Goal: Task Accomplishment & Management: Use online tool/utility

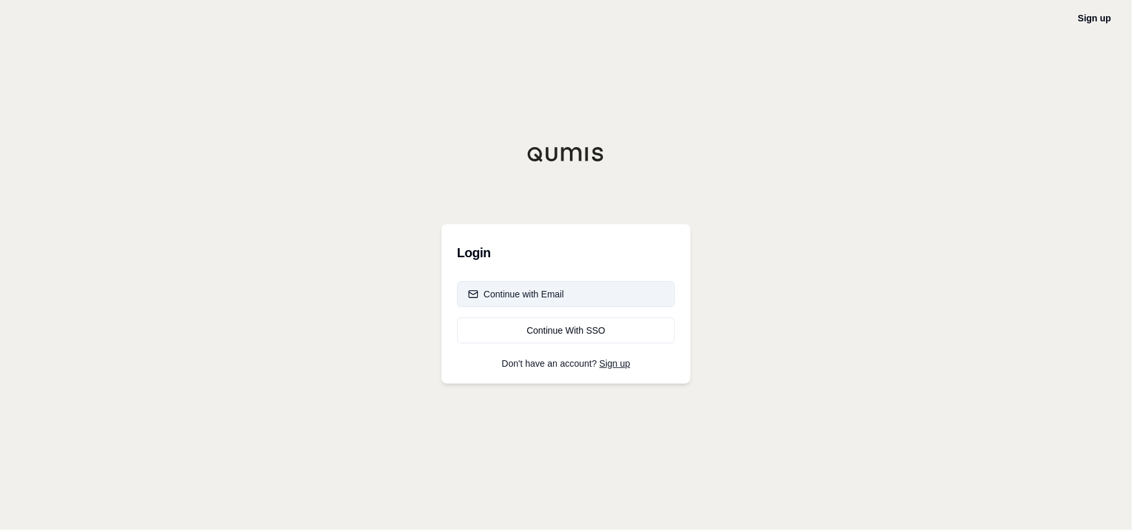
click at [497, 141] on div "Continue with Email" at bounding box center [516, 294] width 96 height 13
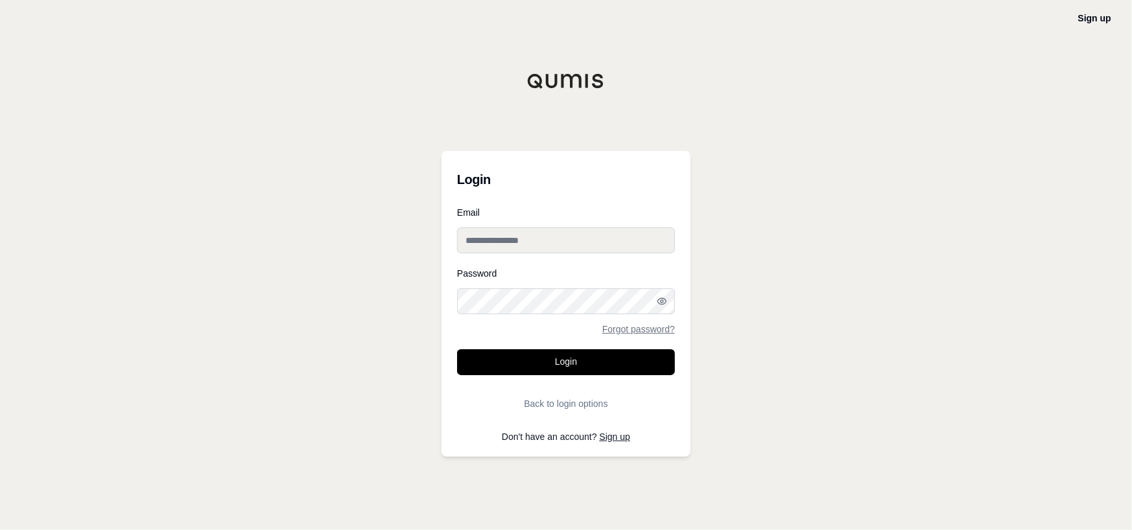
type input "**********"
click at [497, 141] on button "Login" at bounding box center [566, 362] width 218 height 26
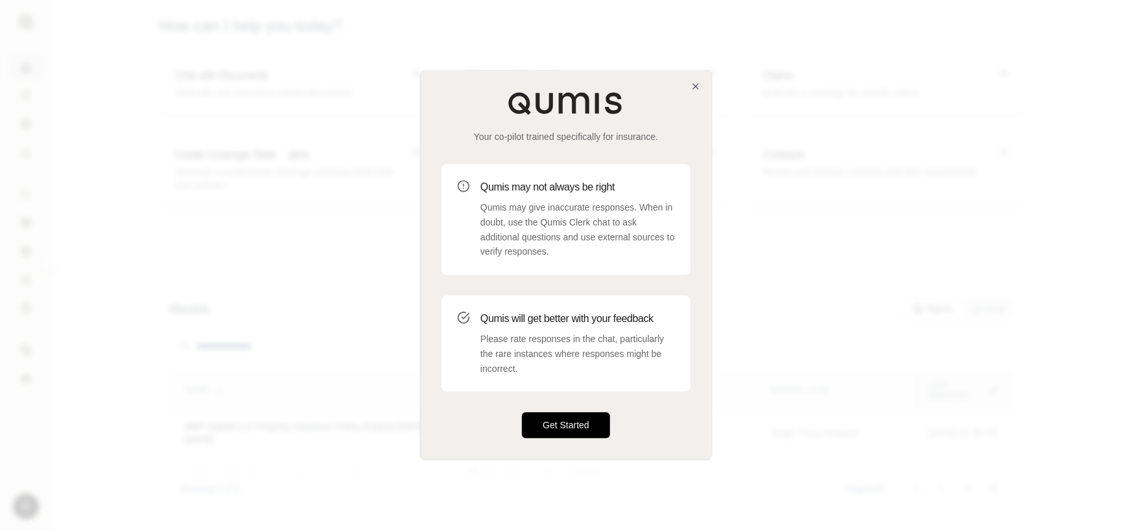
click at [497, 141] on button "Get Started" at bounding box center [566, 426] width 88 height 26
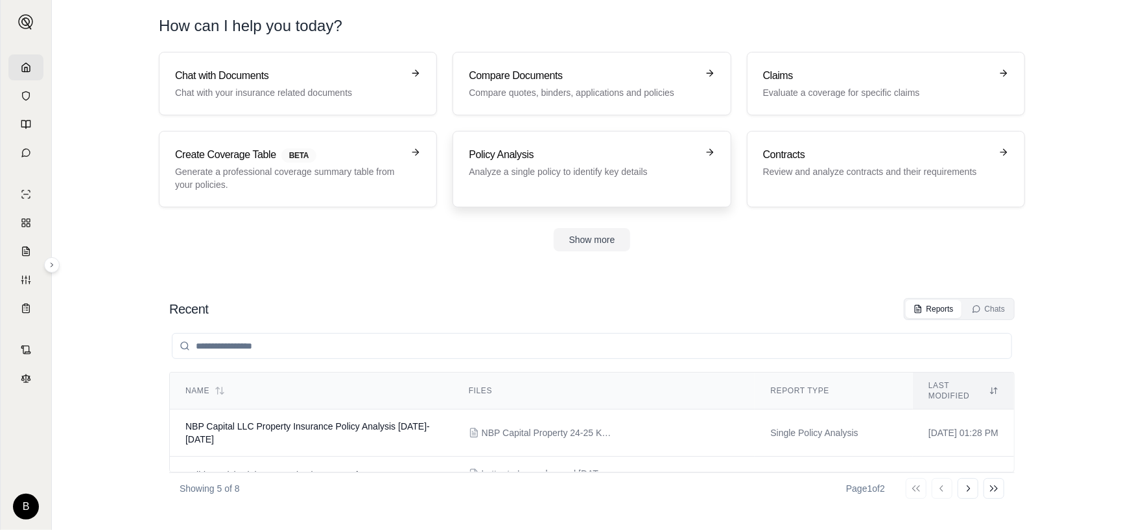
click at [497, 141] on p "Analyze a single policy to identify key details" at bounding box center [583, 171] width 228 height 13
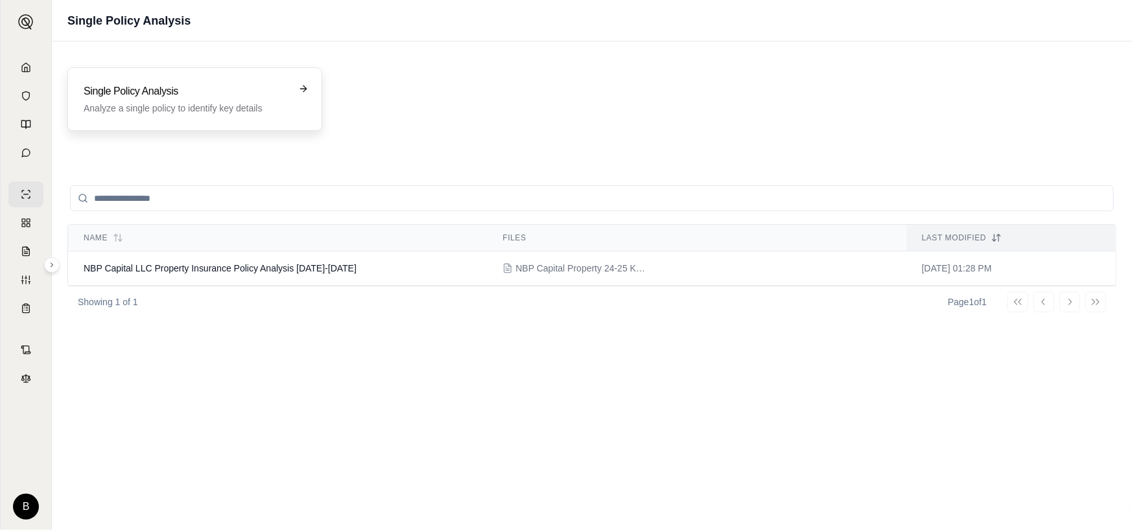
click at [207, 103] on p "Analyze a single policy to identify key details" at bounding box center [186, 108] width 204 height 13
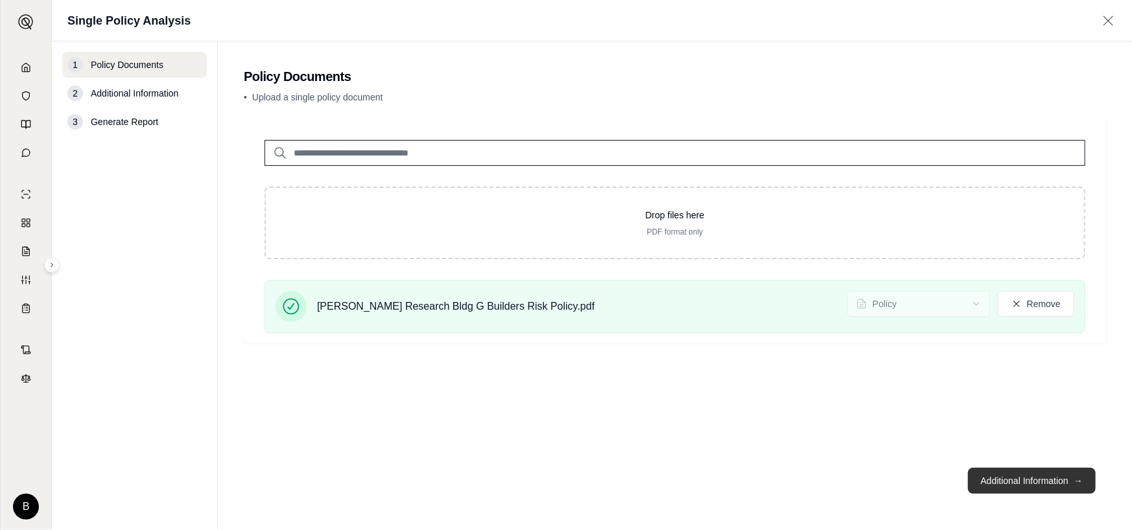
click at [497, 141] on button "Additional Information →" at bounding box center [1032, 481] width 128 height 26
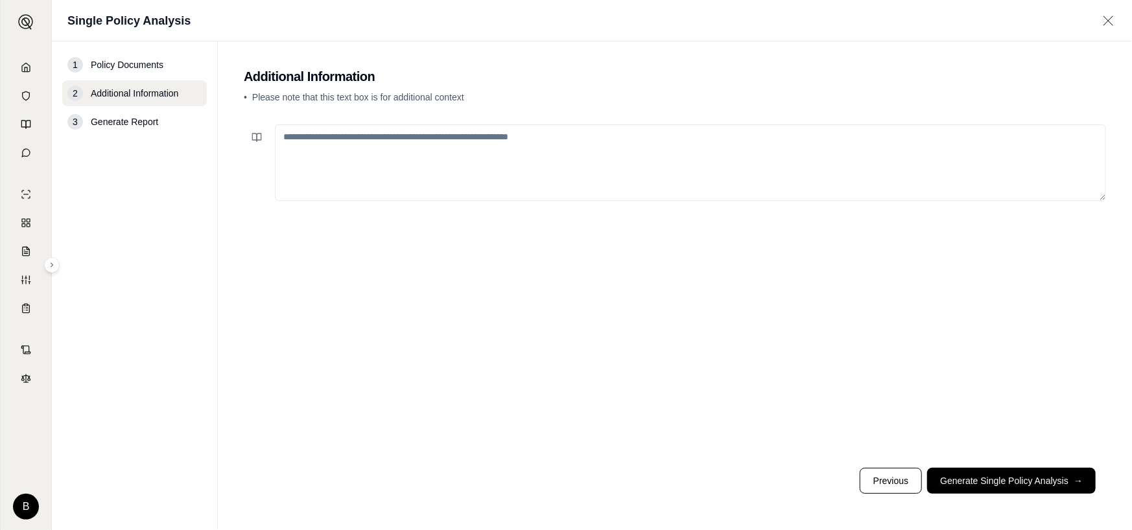
click at [471, 141] on textarea at bounding box center [690, 162] width 831 height 77
click at [497, 141] on button "Generate Single Policy Analysis →" at bounding box center [1011, 481] width 169 height 26
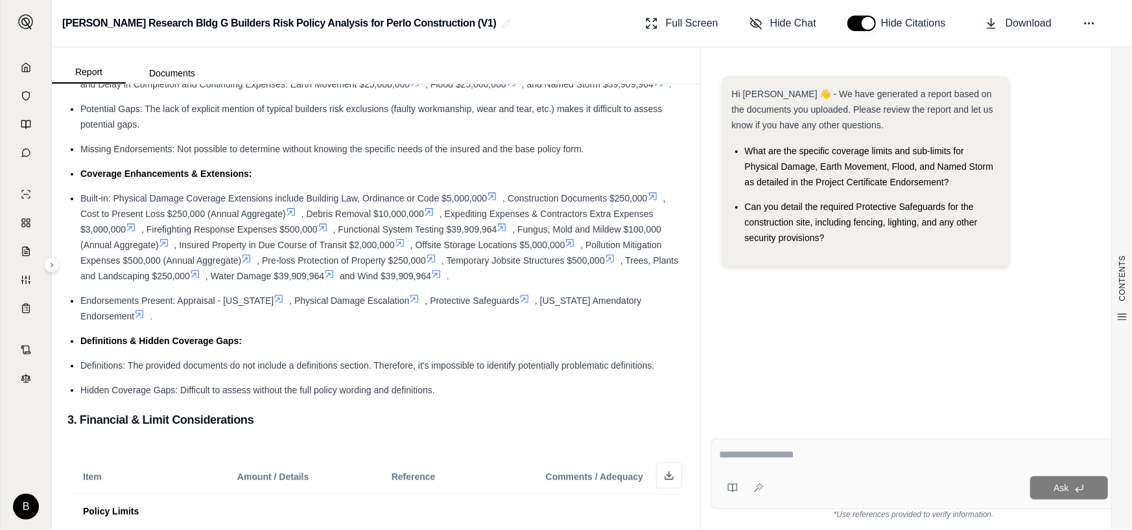
scroll to position [519, 0]
click at [497, 141] on textarea at bounding box center [914, 455] width 389 height 16
click at [497, 141] on div "Ask" at bounding box center [913, 474] width 405 height 71
type textarea "**********"
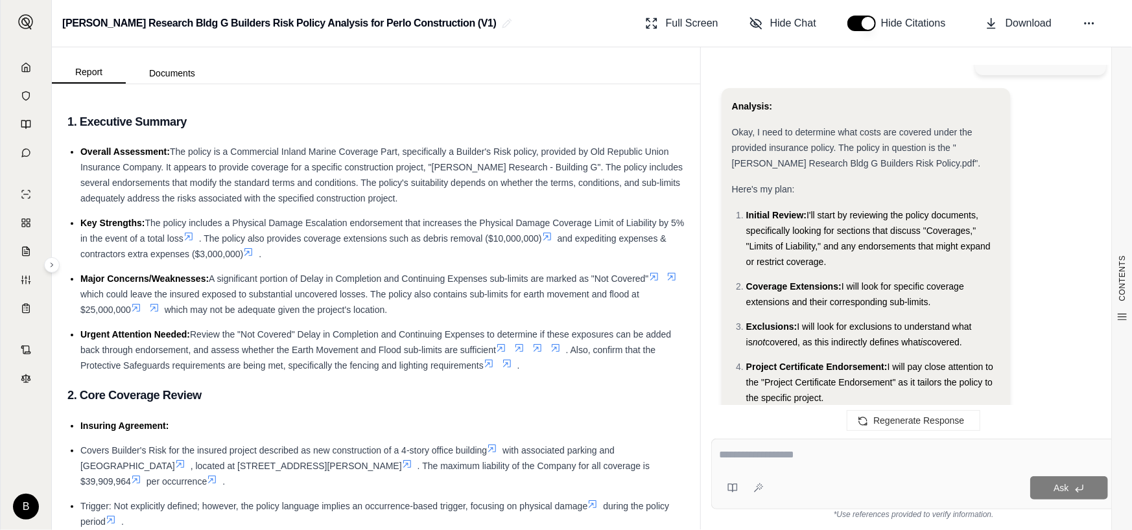
scroll to position [259, 0]
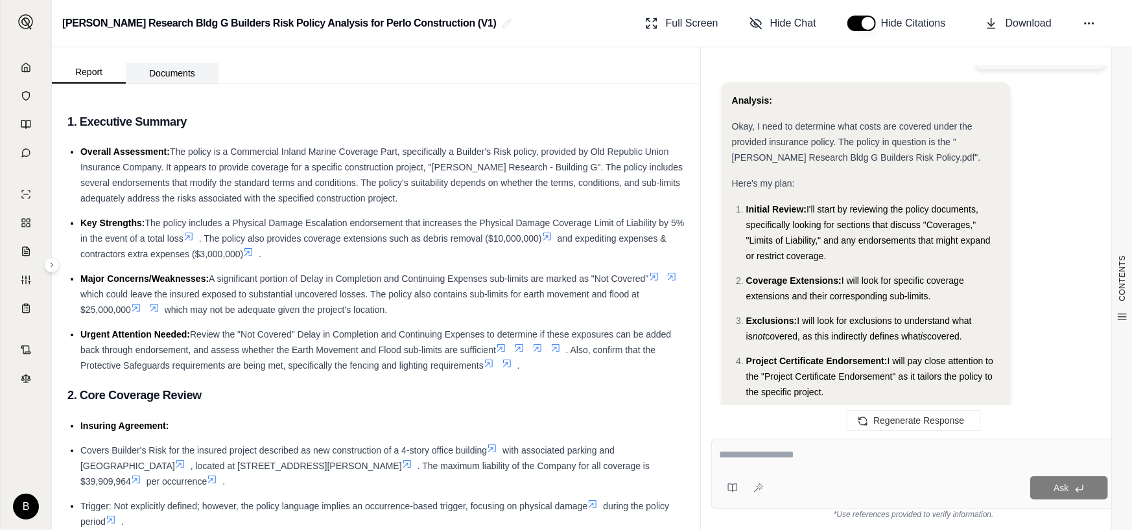
click at [173, 77] on button "Documents" at bounding box center [172, 73] width 93 height 21
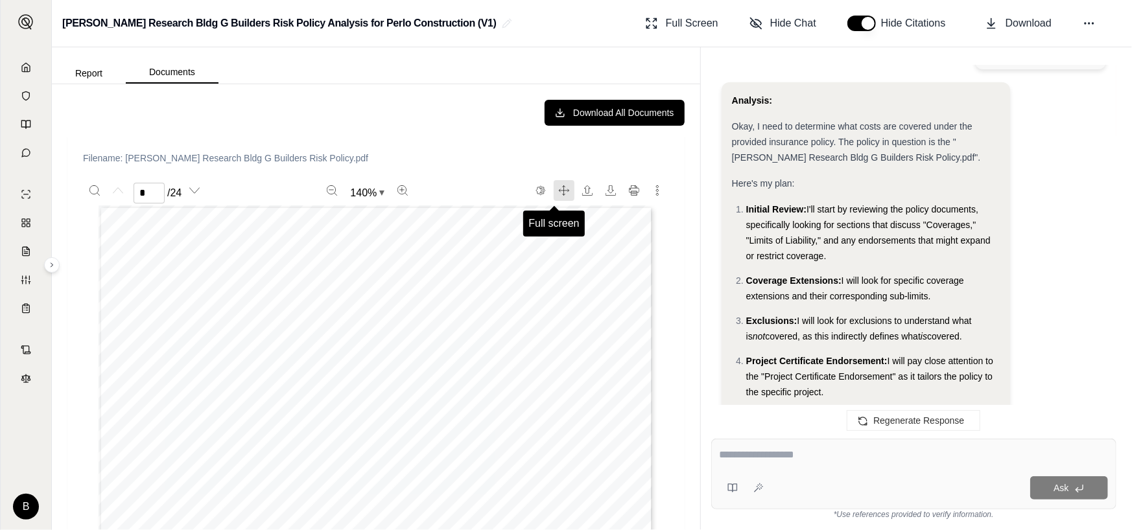
click at [497, 141] on icon "Full screen" at bounding box center [564, 190] width 10 height 10
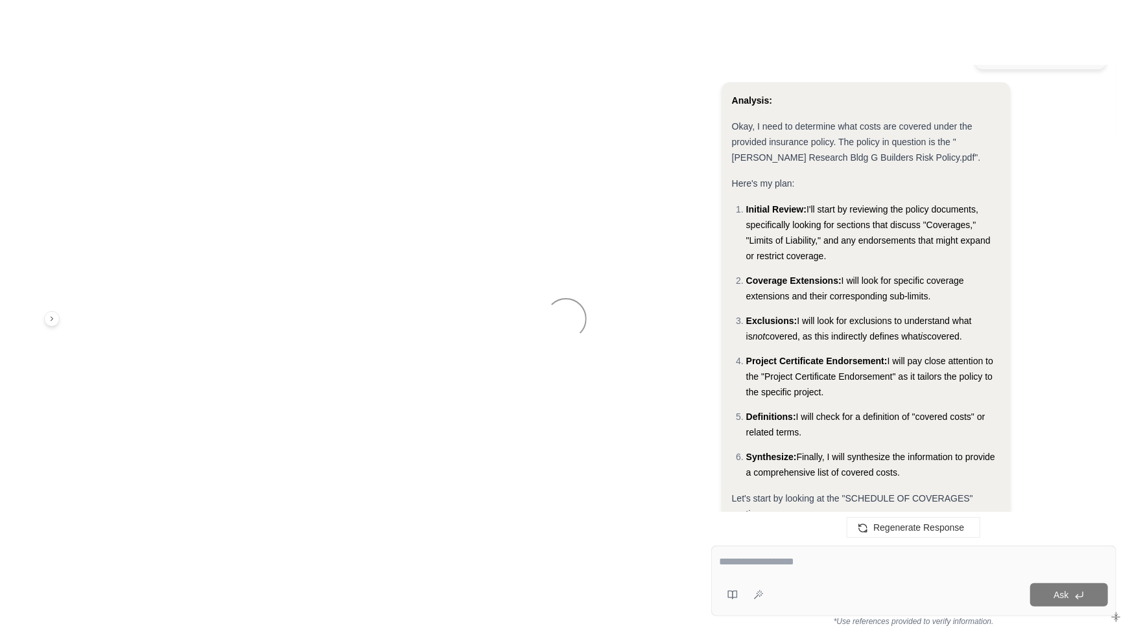
click at [497, 97] on div at bounding box center [566, 318] width 1132 height 637
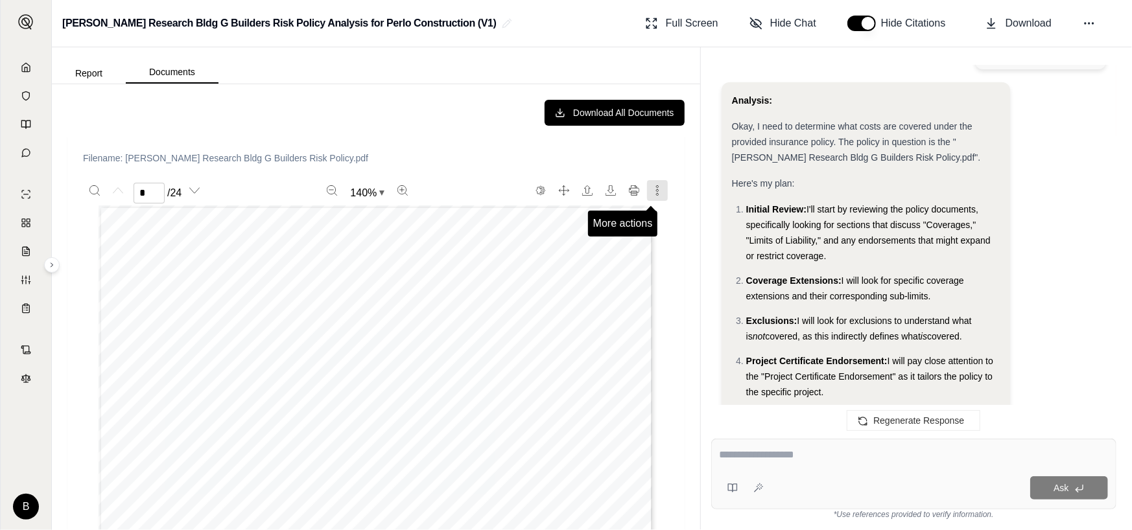
click at [497, 141] on icon "More actions" at bounding box center [657, 190] width 10 height 10
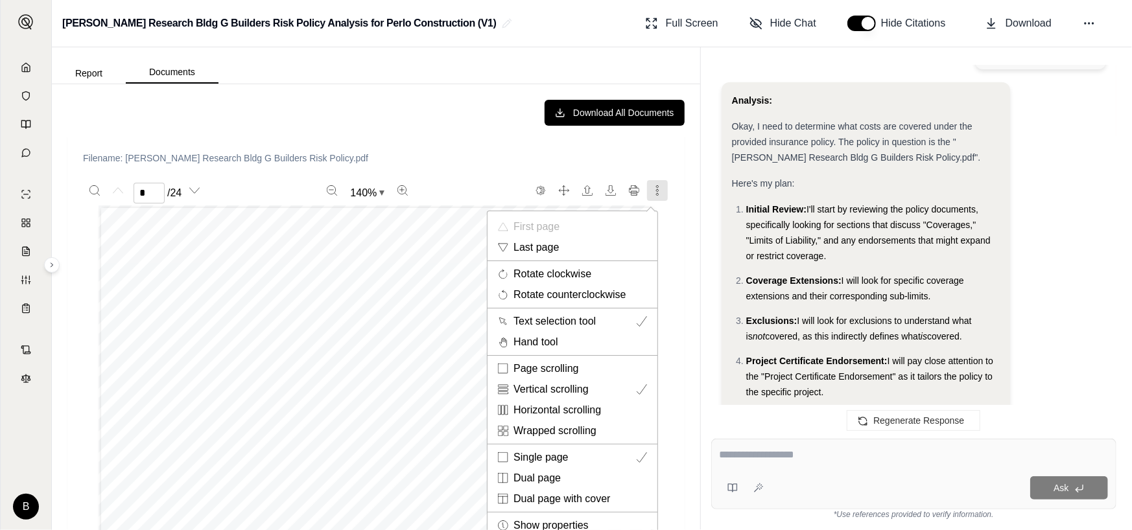
drag, startPoint x: 684, startPoint y: 247, endPoint x: 672, endPoint y: 244, distance: 12.6
click at [497, 141] on div at bounding box center [566, 265] width 1132 height 530
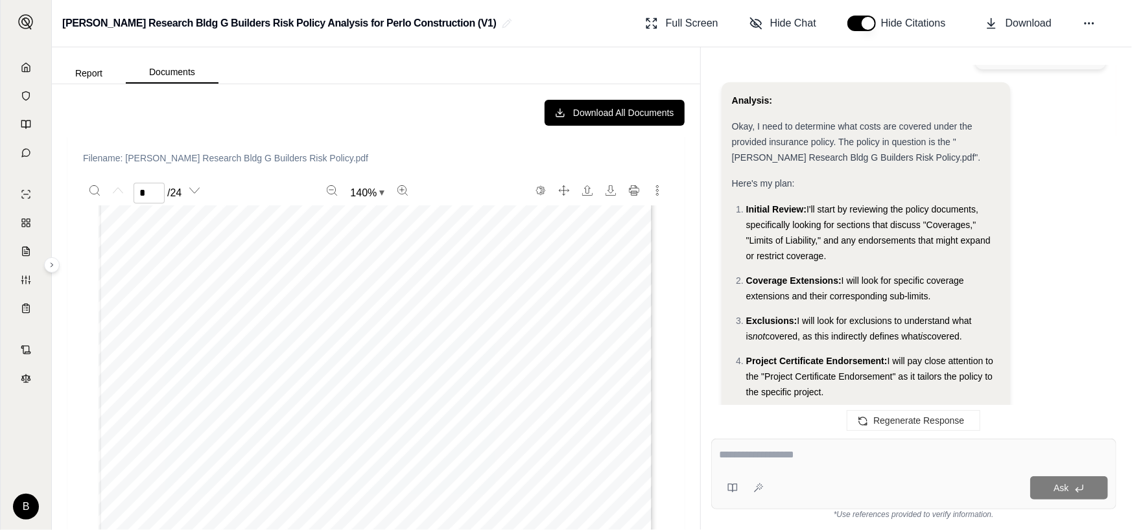
click at [497, 141] on div "IL P 001 01 04 IL P 001 01 04 © ISO Properties, Inc., 2004 Page 1 of 1 U.S. TRE…" at bounding box center [376, 471] width 586 height 530
type input "*"
click at [497, 141] on icon "Full screen" at bounding box center [564, 190] width 10 height 10
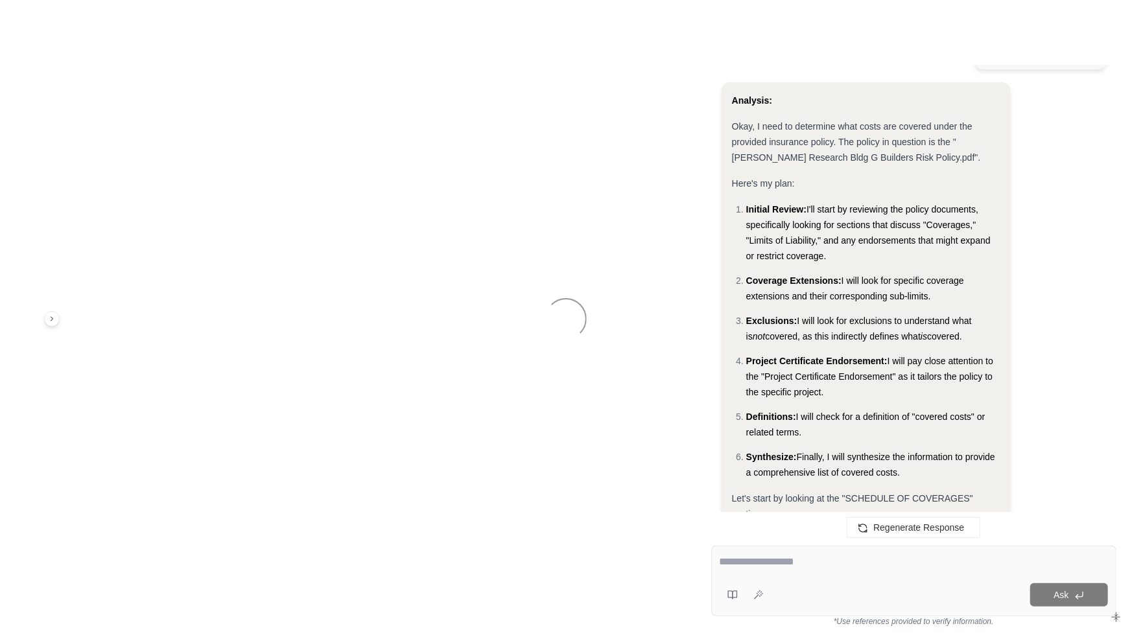
click at [497, 141] on div at bounding box center [566, 318] width 1132 height 637
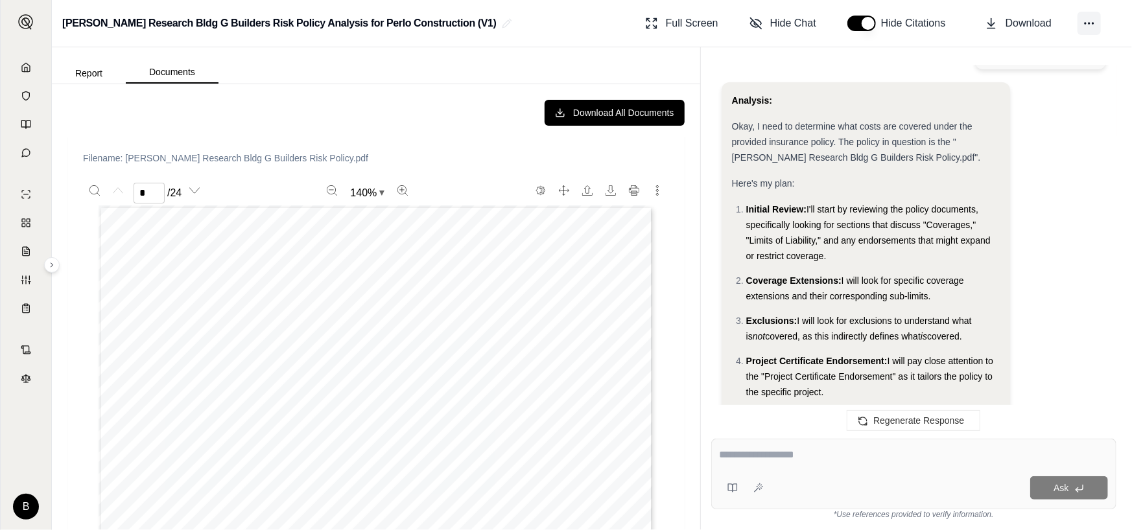
click at [497, 34] on button at bounding box center [1089, 23] width 23 height 23
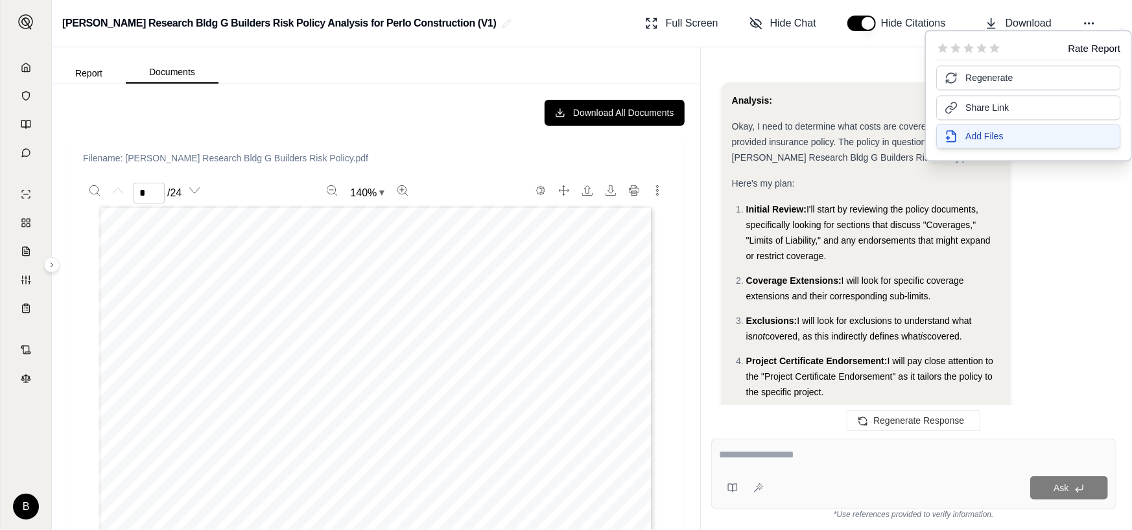
click at [497, 139] on icon at bounding box center [951, 136] width 13 height 13
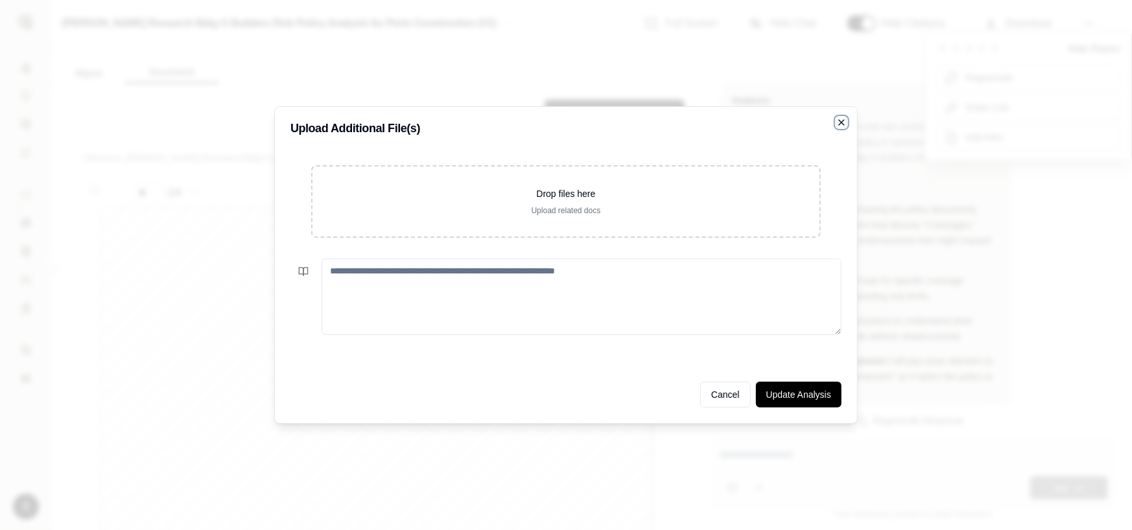
click at [497, 123] on icon "button" at bounding box center [841, 122] width 5 height 5
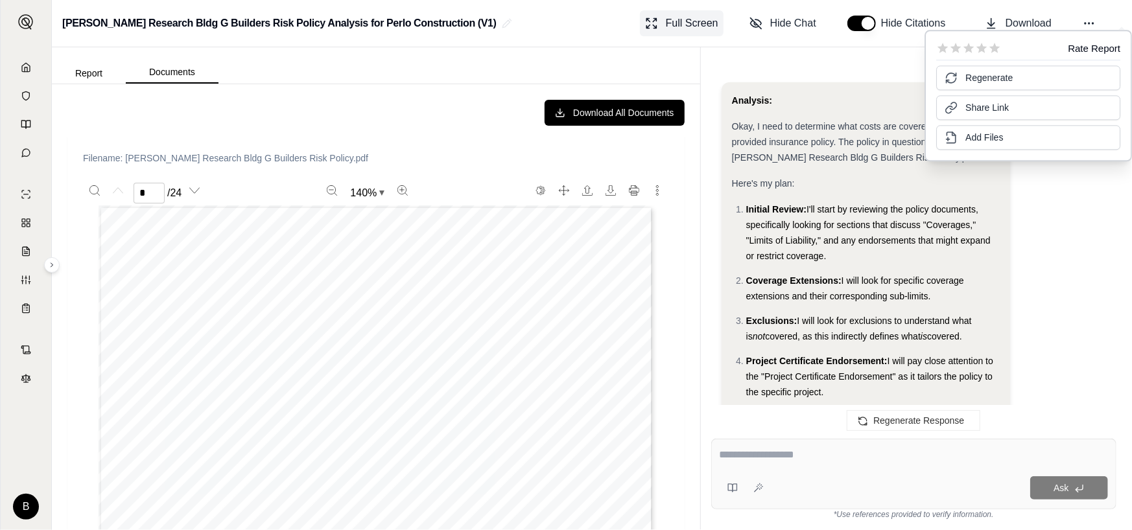
click at [497, 27] on span "Full Screen" at bounding box center [692, 24] width 53 height 16
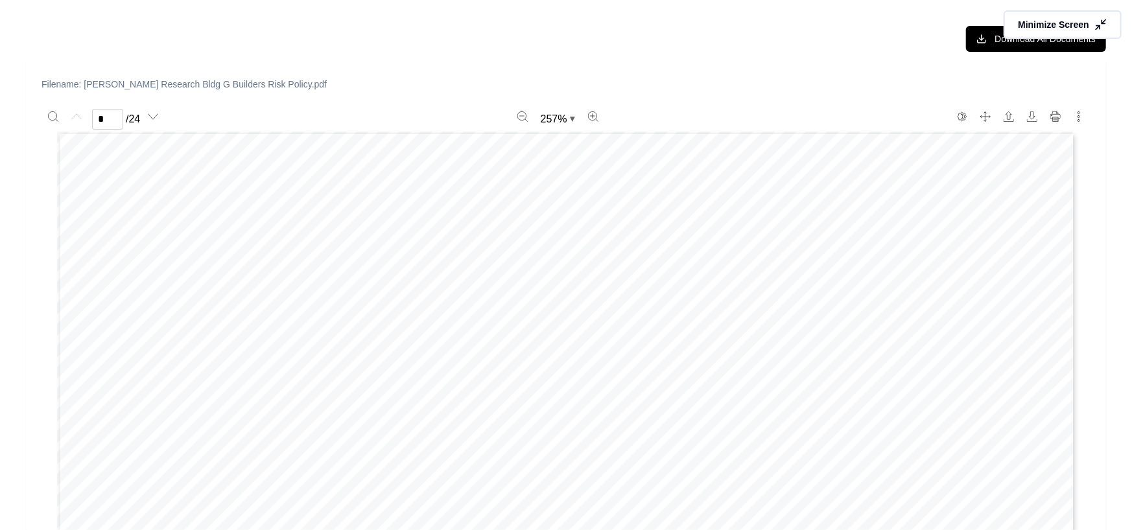
click at [497, 31] on button "Minimize Screen" at bounding box center [1063, 24] width 118 height 29
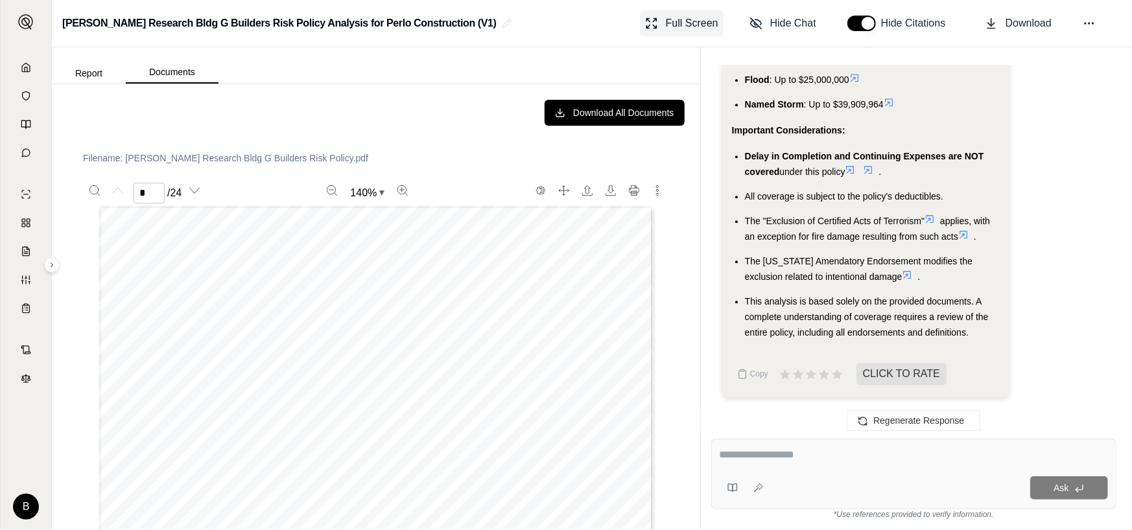
click at [497, 22] on span "Full Screen" at bounding box center [692, 24] width 53 height 16
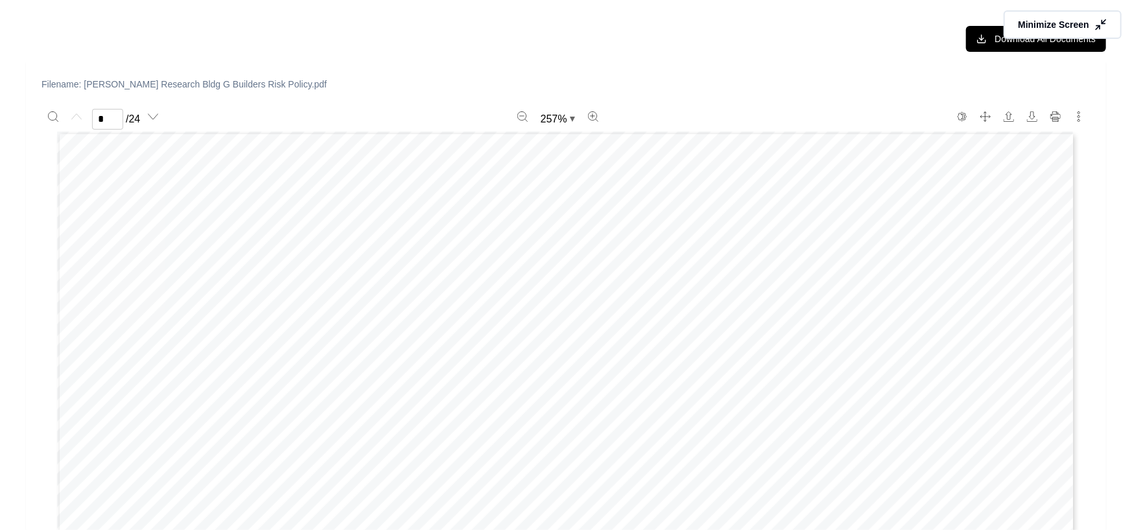
click at [497, 24] on icon at bounding box center [1100, 24] width 13 height 13
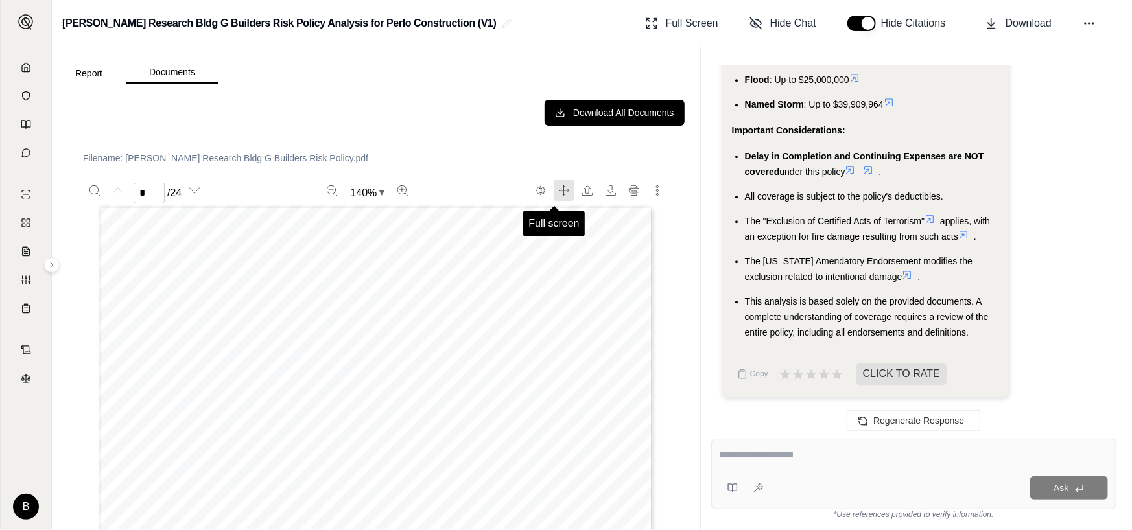
click at [497, 141] on icon "Full screen" at bounding box center [564, 190] width 10 height 10
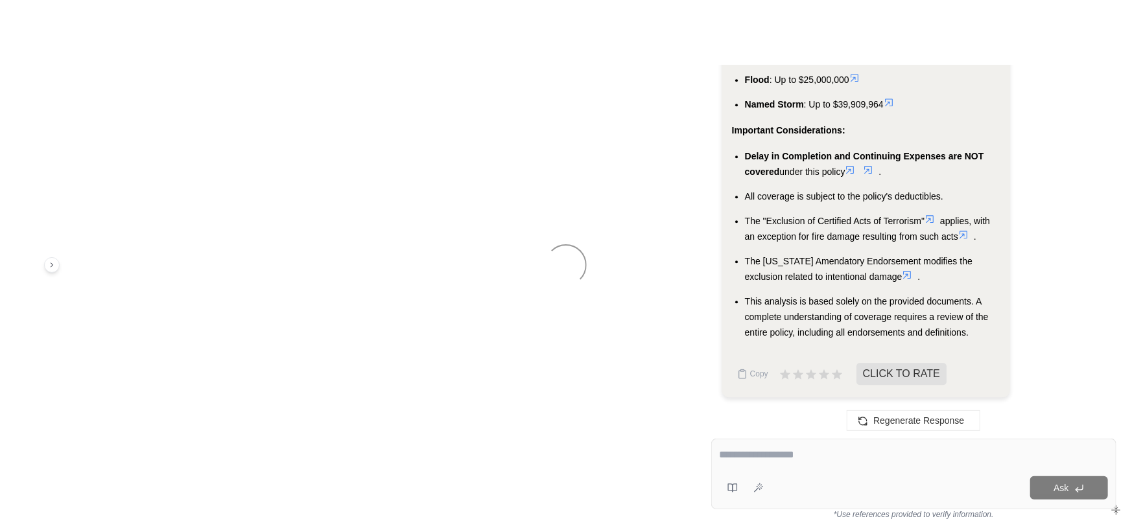
scroll to position [2206, 0]
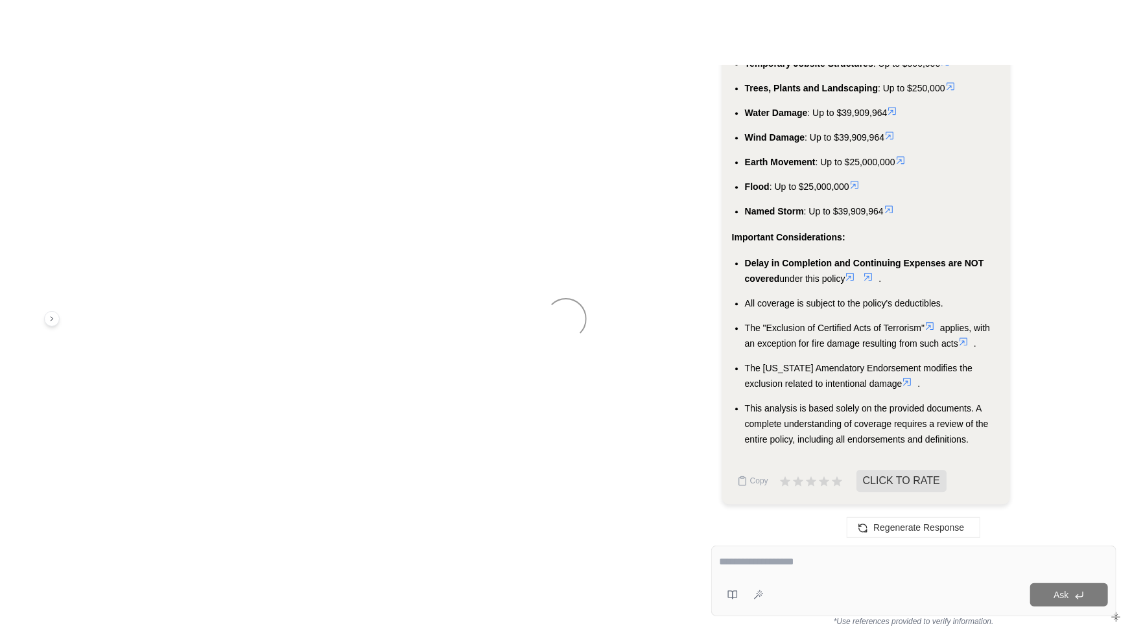
click at [497, 141] on div at bounding box center [566, 318] width 1132 height 637
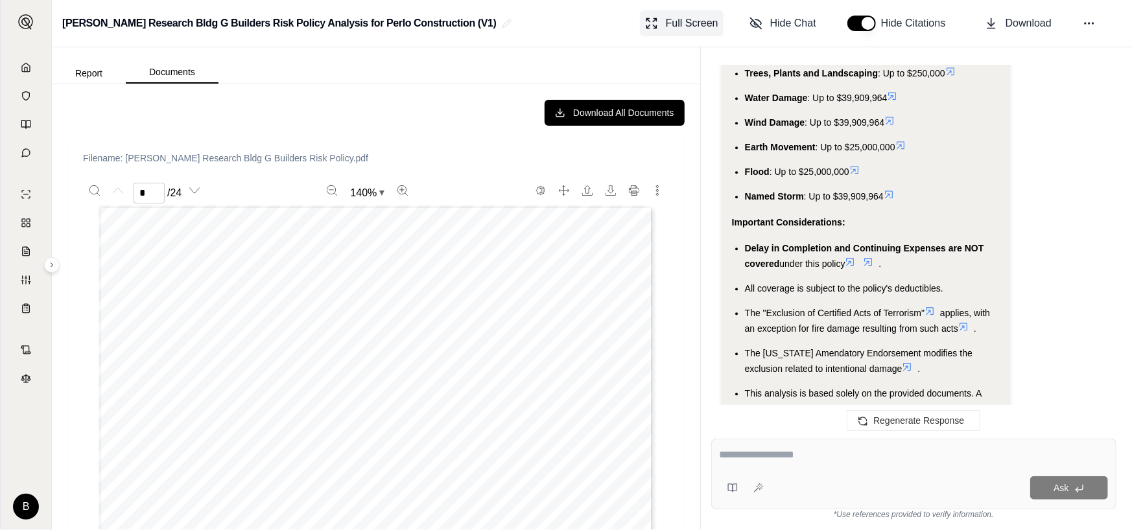
drag, startPoint x: 665, startPoint y: 27, endPoint x: 672, endPoint y: 31, distance: 8.5
click at [497, 31] on button "Full Screen" at bounding box center [682, 23] width 84 height 26
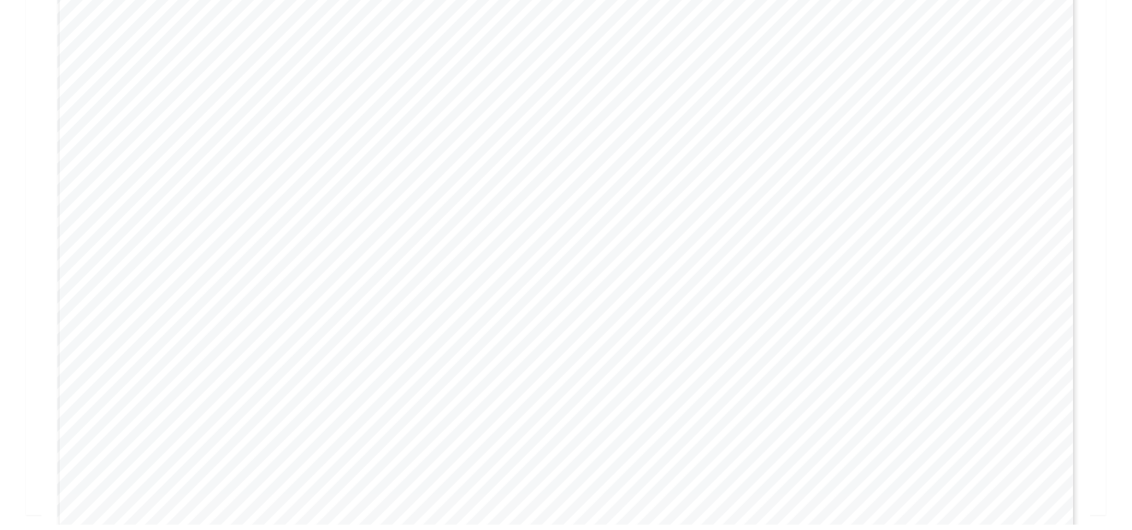
scroll to position [0, 0]
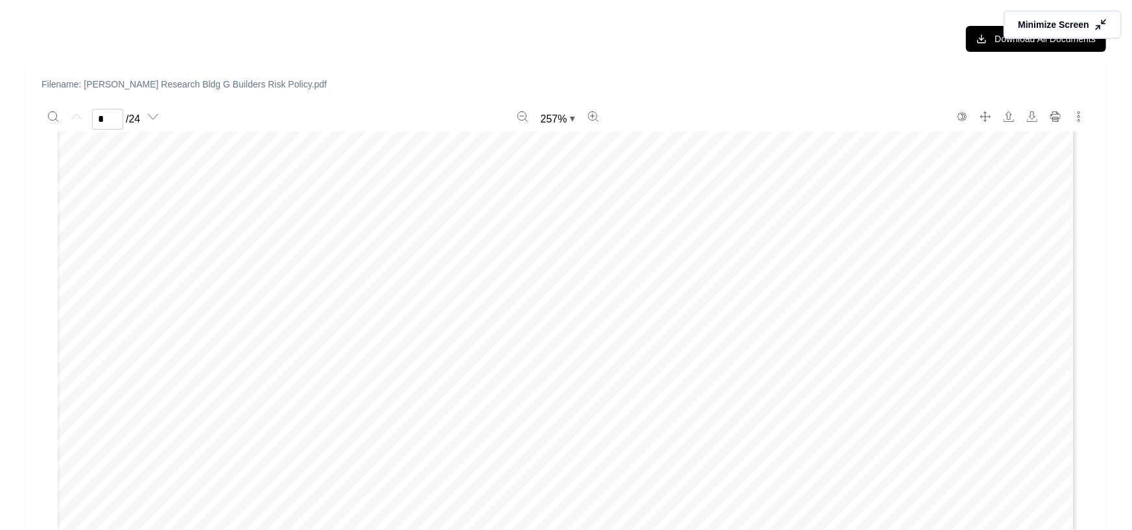
click at [497, 23] on icon at bounding box center [1100, 24] width 13 height 13
